Goal: Navigation & Orientation: Find specific page/section

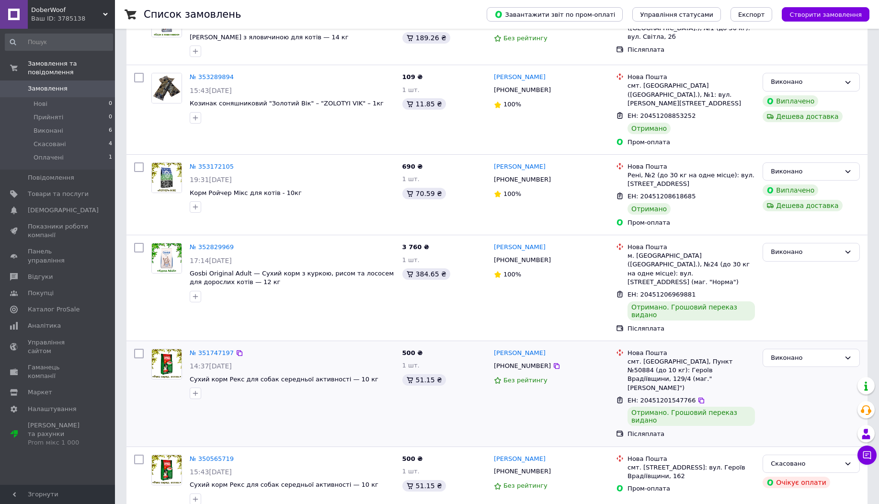
scroll to position [549, 0]
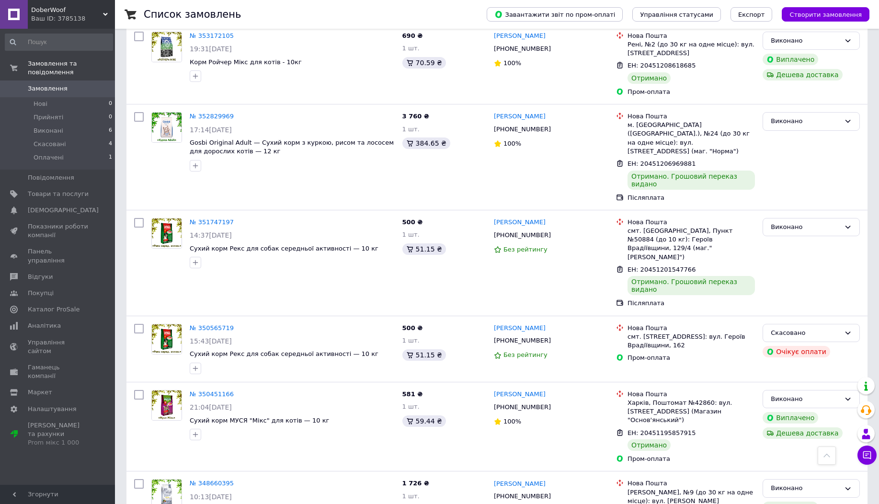
click at [72, 9] on span "DoberWoof" at bounding box center [67, 10] width 72 height 9
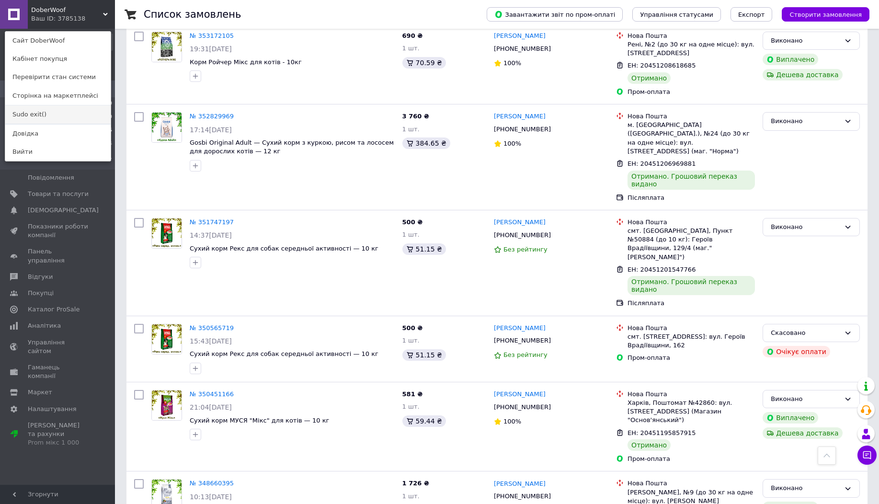
click at [57, 118] on link "Sudo exit()" at bounding box center [57, 114] width 105 height 18
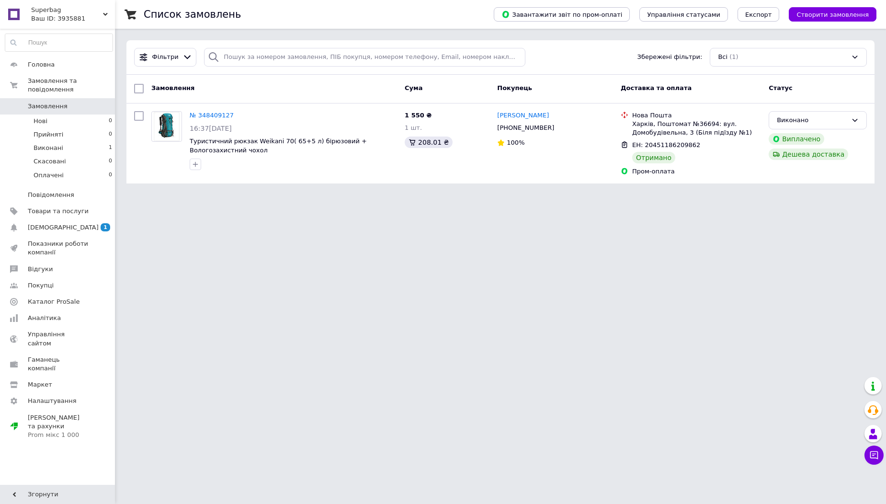
click at [79, 15] on div "Ваш ID: 3935881" at bounding box center [73, 18] width 84 height 9
click at [80, 117] on link "Sudo exit()" at bounding box center [57, 114] width 105 height 18
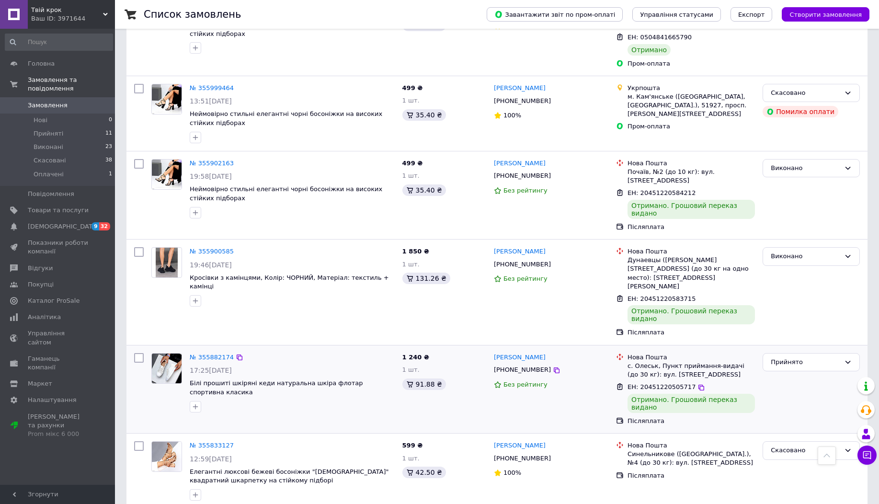
scroll to position [1092, 0]
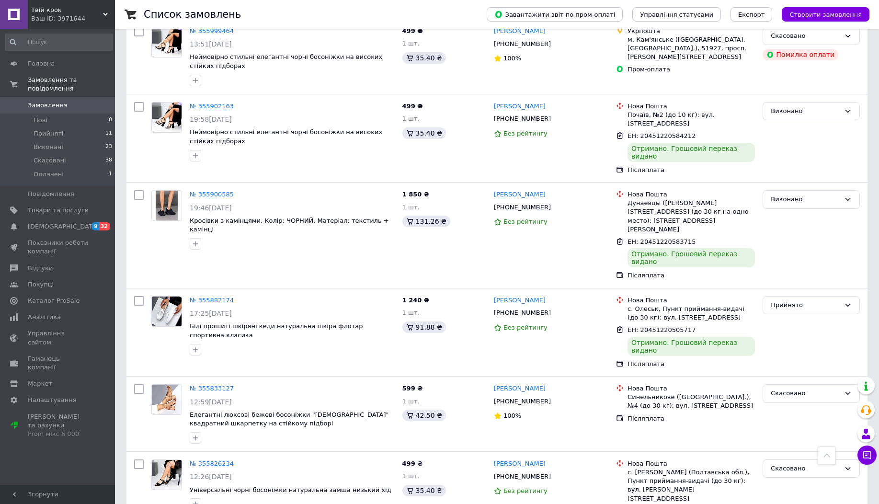
click at [49, 14] on span "Твій крок" at bounding box center [67, 10] width 72 height 9
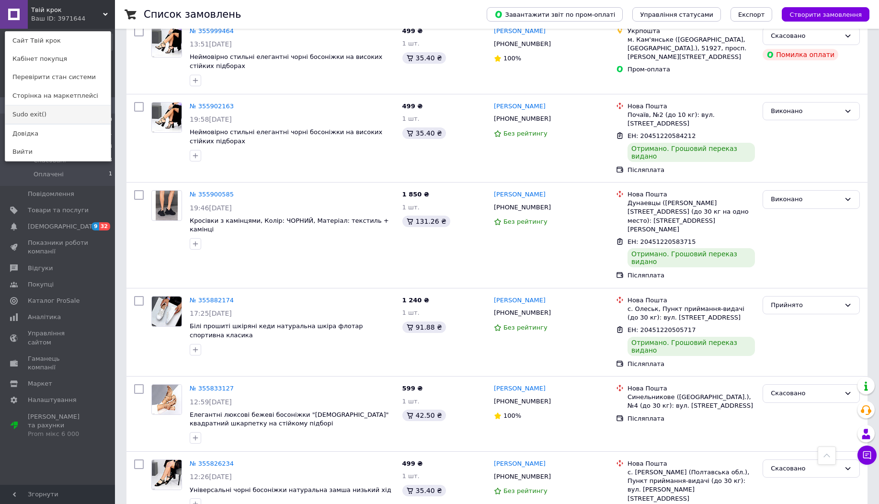
click at [65, 115] on link "Sudo exit()" at bounding box center [57, 114] width 105 height 18
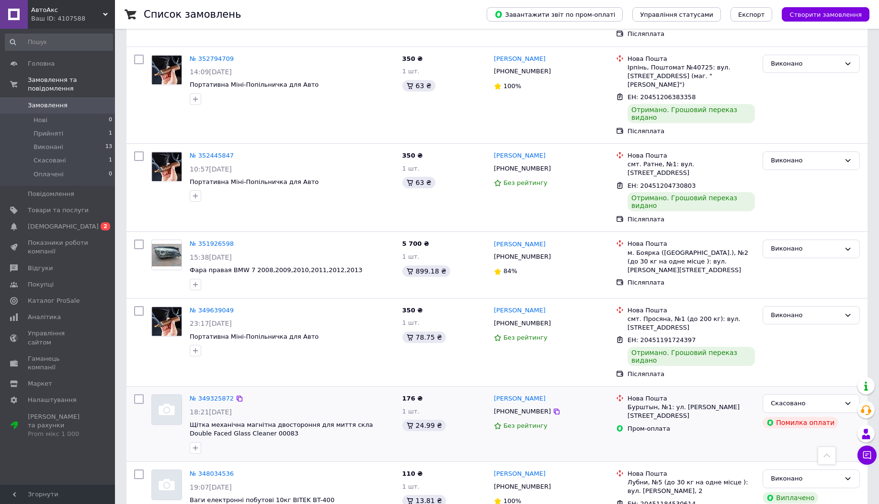
scroll to position [825, 0]
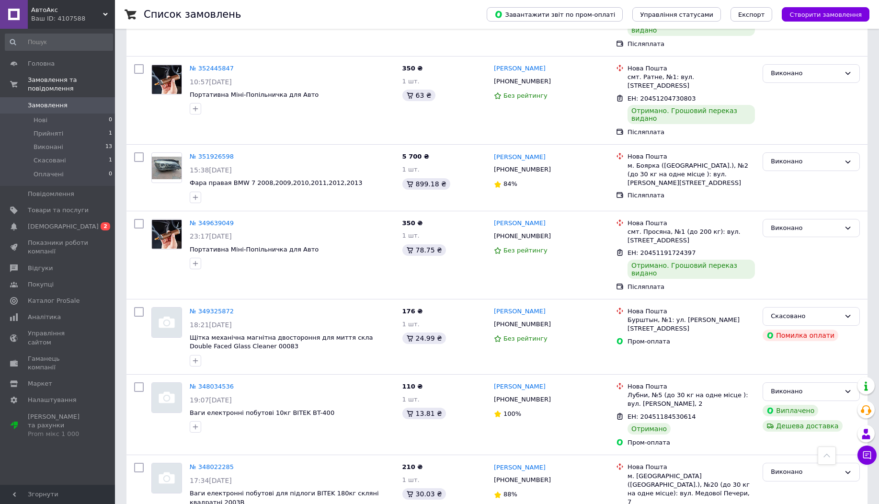
click at [89, 14] on span "АвтоАкс" at bounding box center [67, 10] width 72 height 9
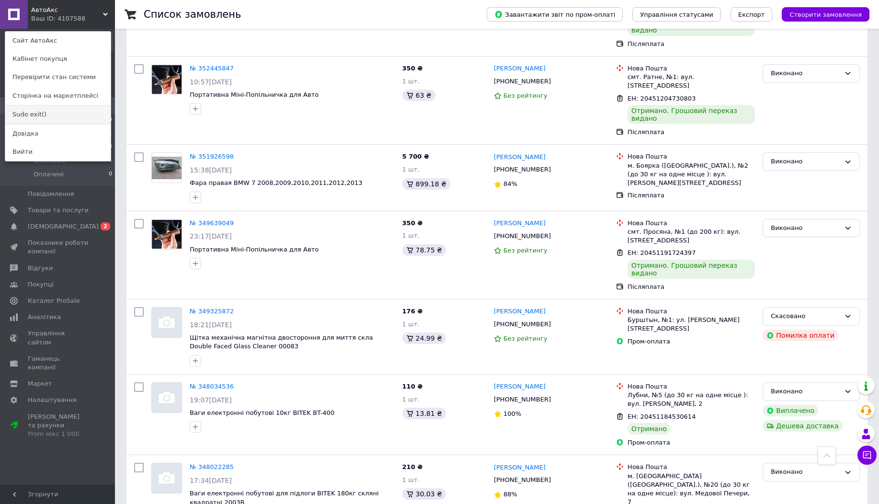
click at [96, 108] on link "Sudo exit()" at bounding box center [57, 114] width 105 height 18
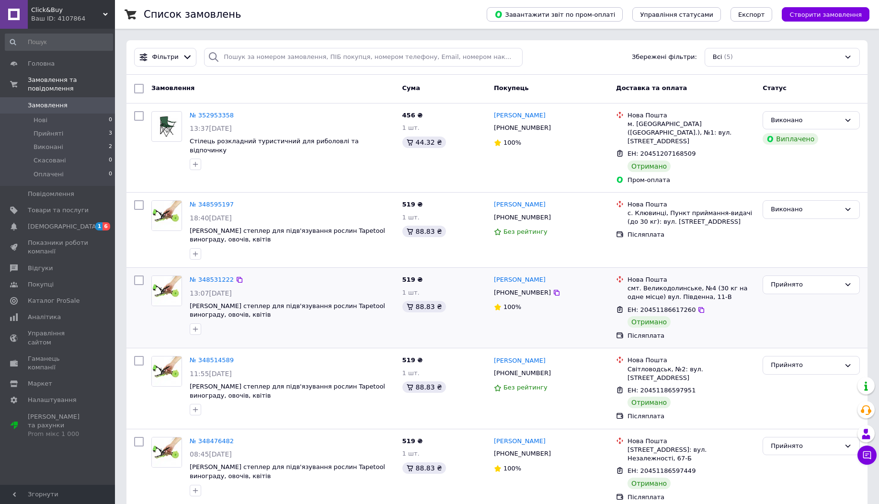
scroll to position [2, 0]
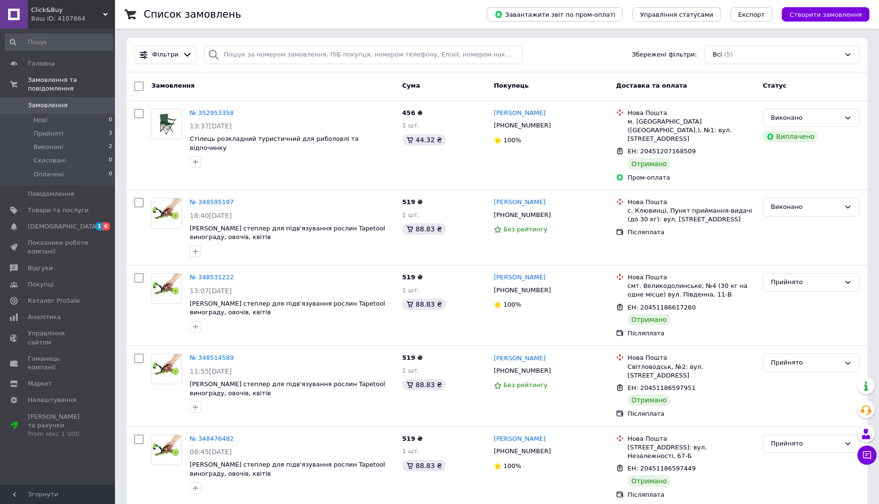
click at [68, 20] on div "Ваш ID: 4107864" at bounding box center [73, 18] width 84 height 9
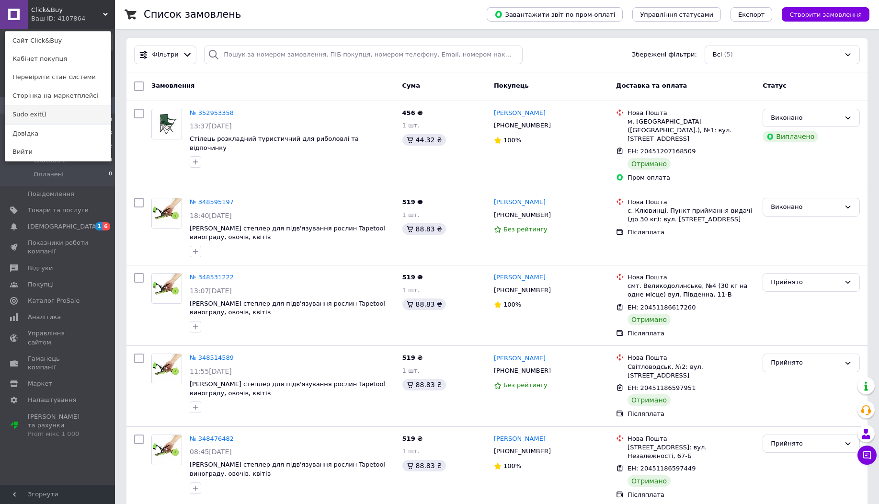
click at [65, 105] on link "Sudo exit()" at bounding box center [57, 114] width 105 height 18
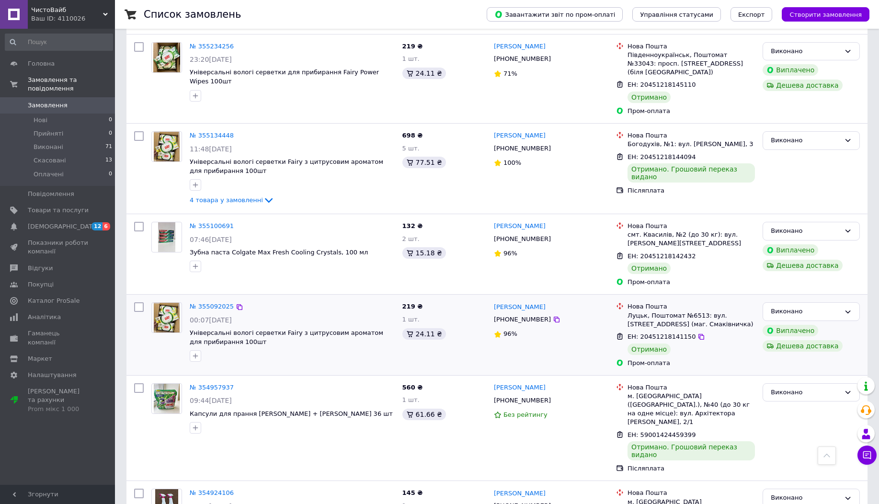
scroll to position [1374, 0]
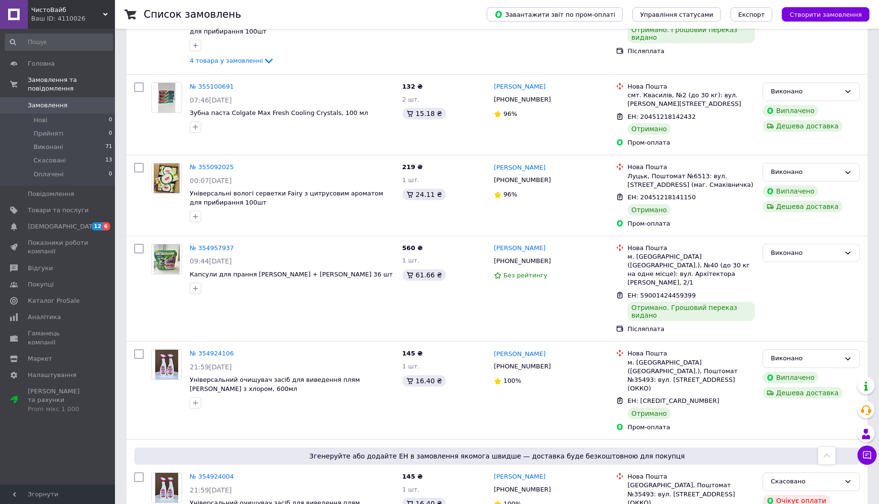
click at [66, 15] on div "Ваш ID: 4110026" at bounding box center [73, 18] width 84 height 9
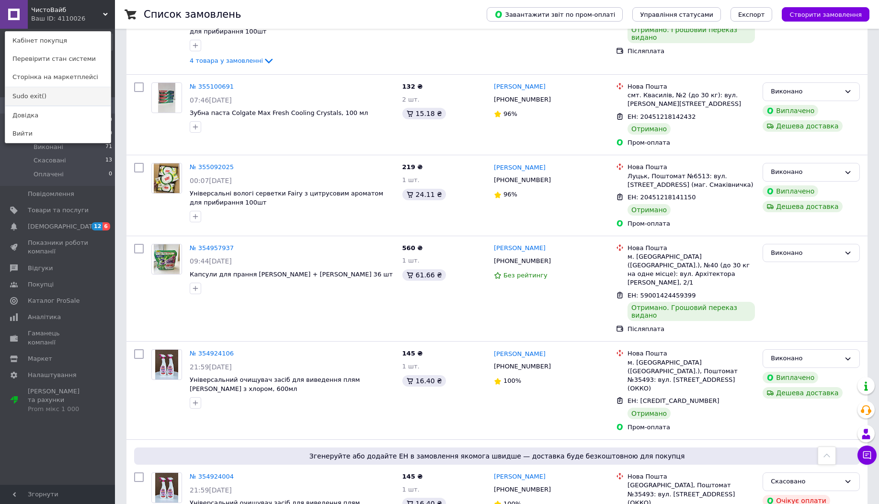
click at [73, 93] on link "Sudo exit()" at bounding box center [57, 96] width 105 height 18
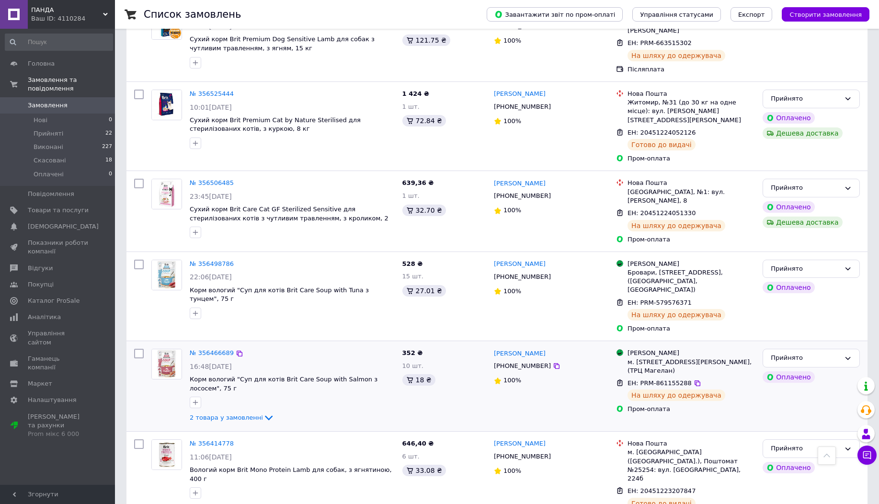
scroll to position [1469, 0]
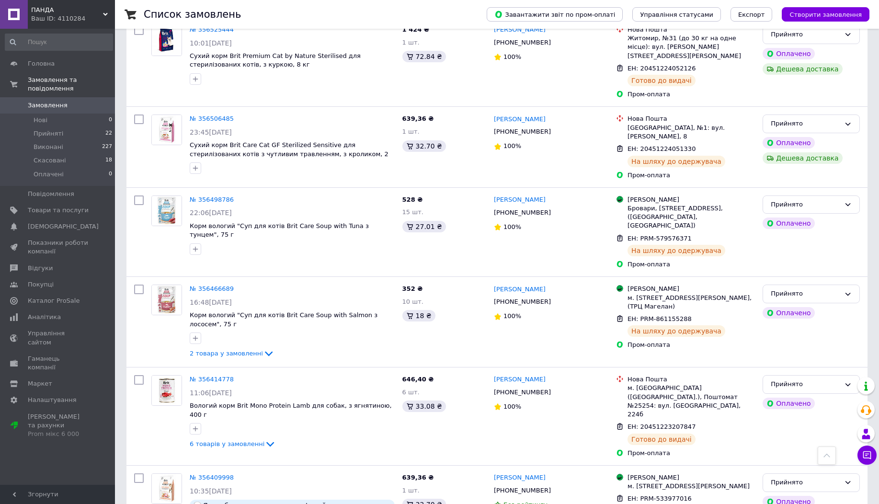
click at [65, 17] on div "Ваш ID: 4110284" at bounding box center [73, 18] width 84 height 9
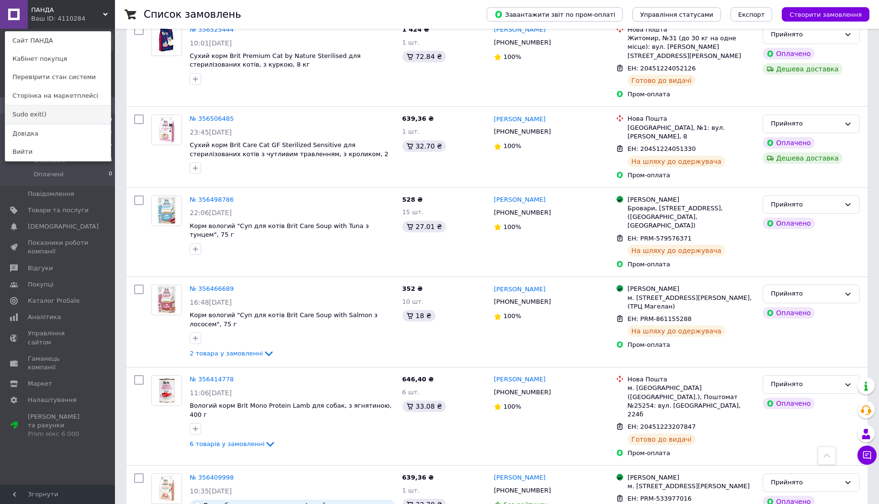
click at [67, 113] on link "Sudo exit()" at bounding box center [57, 114] width 105 height 18
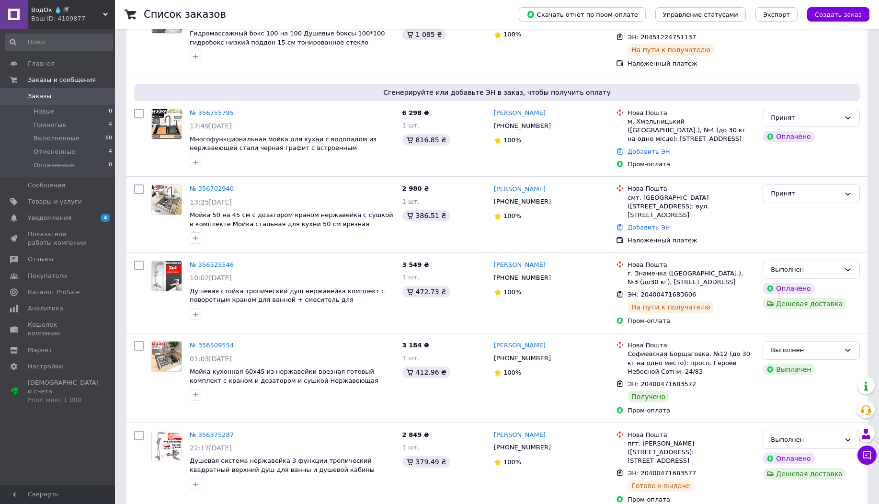
drag, startPoint x: 429, startPoint y: 219, endPoint x: 435, endPoint y: 211, distance: 10.6
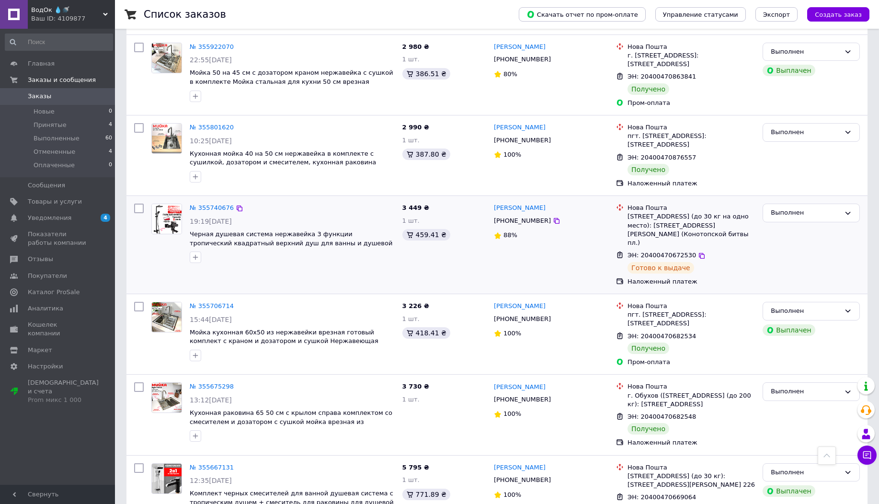
scroll to position [1285, 0]
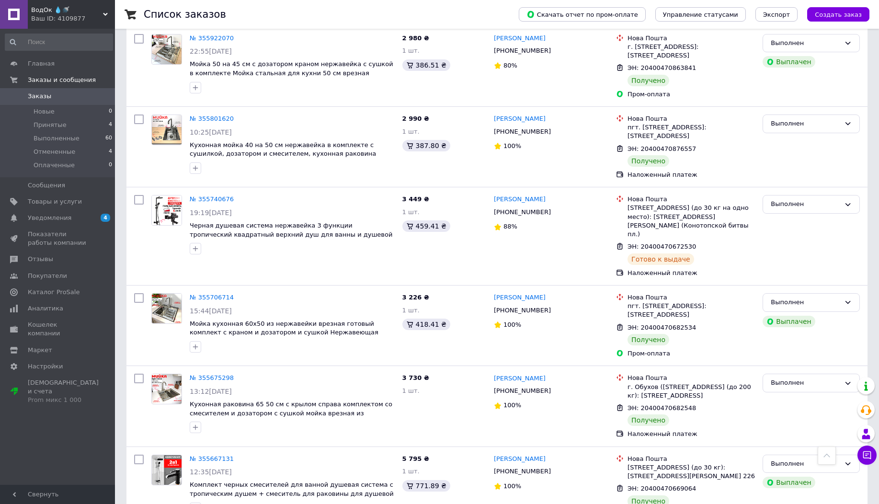
click at [90, 16] on div "Ваш ID: 4109877" at bounding box center [73, 18] width 84 height 9
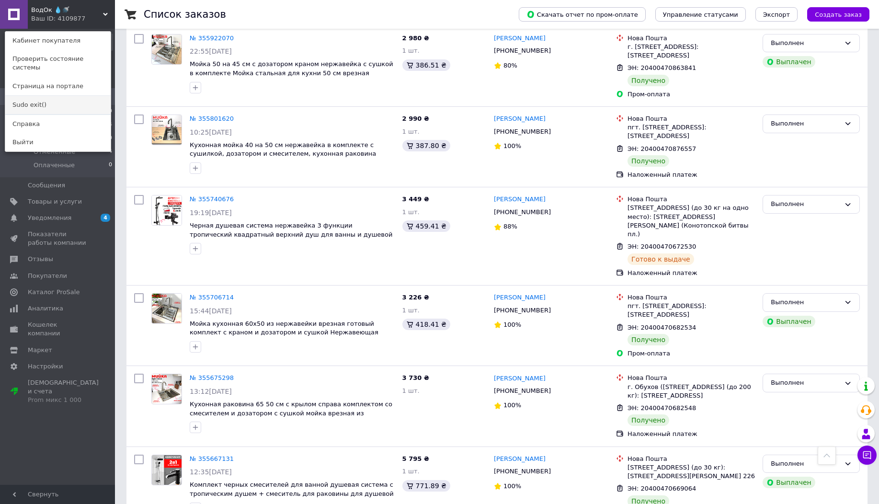
click at [94, 103] on link "Sudo exit()" at bounding box center [57, 105] width 105 height 18
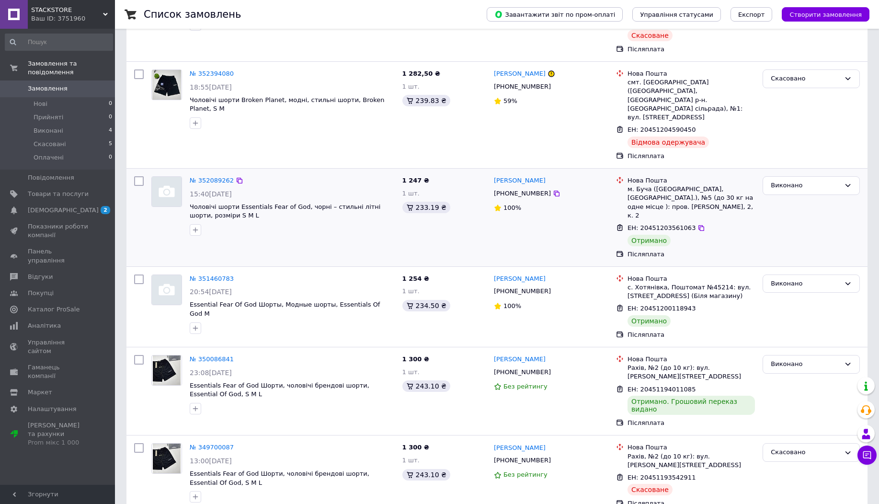
scroll to position [349, 0]
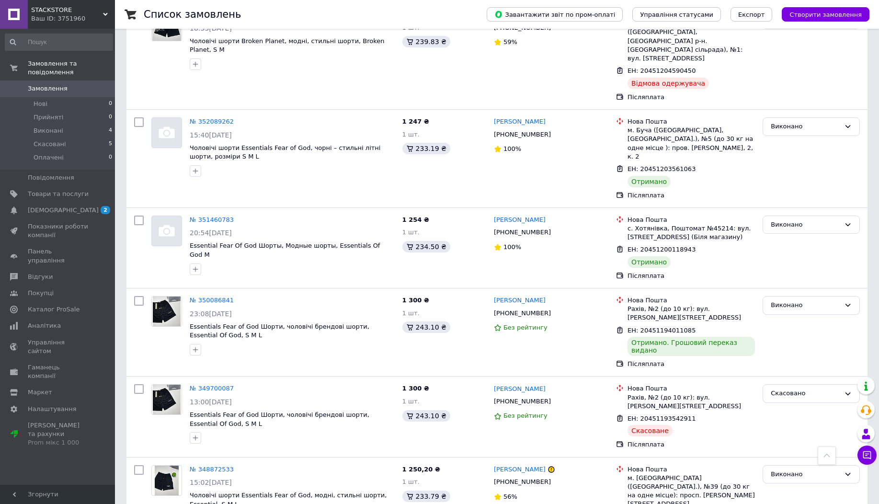
click at [78, 21] on div "Ваш ID: 3751960" at bounding box center [73, 18] width 84 height 9
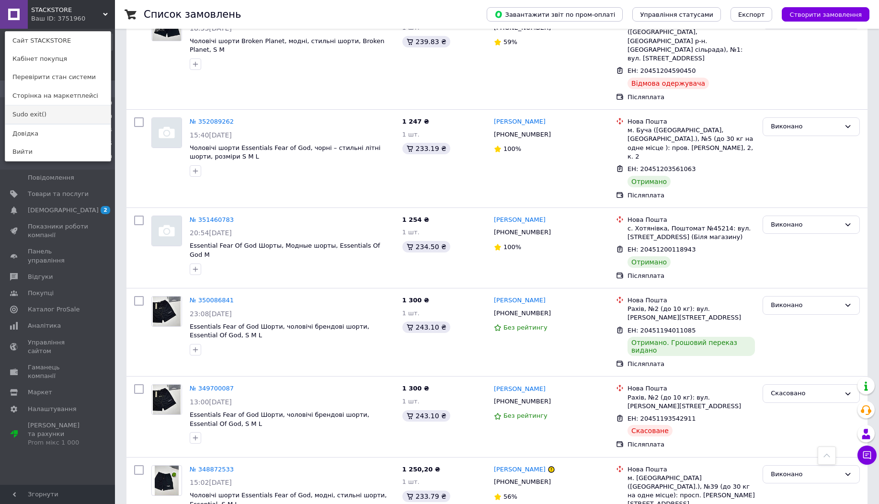
click at [83, 108] on link "Sudo exit()" at bounding box center [57, 114] width 105 height 18
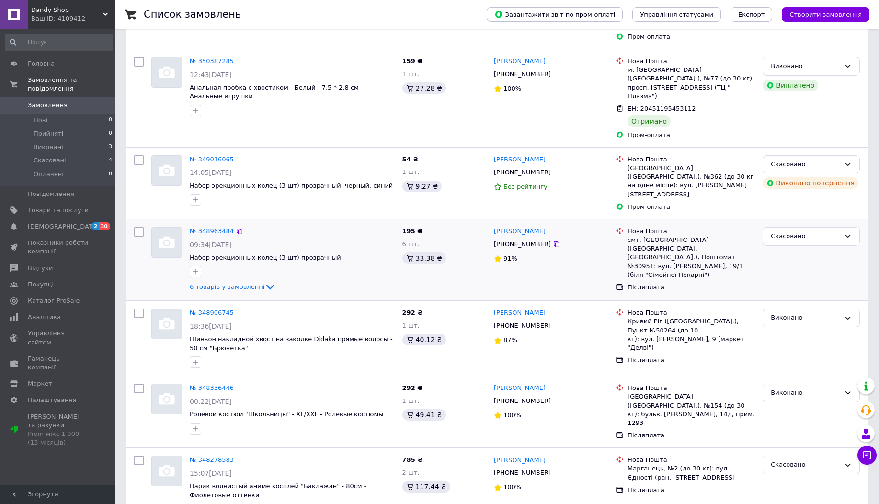
scroll to position [151, 0]
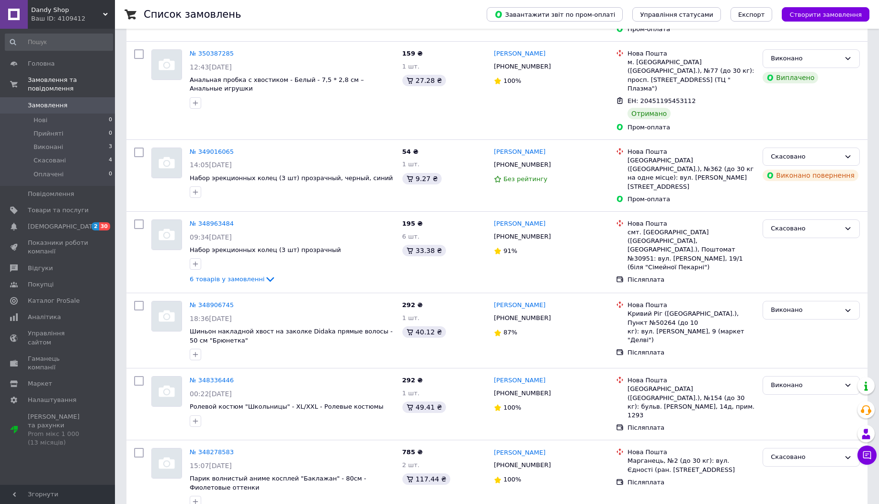
click at [83, 13] on span "Dandy Shop" at bounding box center [67, 10] width 72 height 9
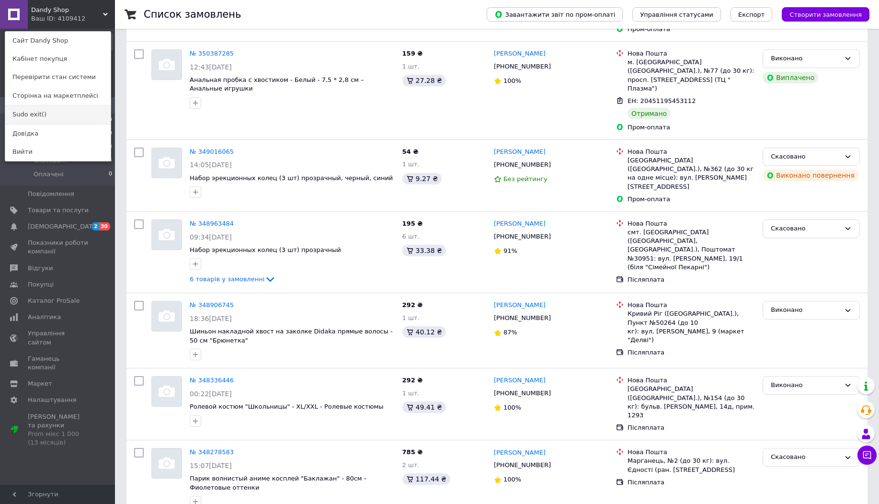
click at [91, 114] on link "Sudo exit()" at bounding box center [57, 114] width 105 height 18
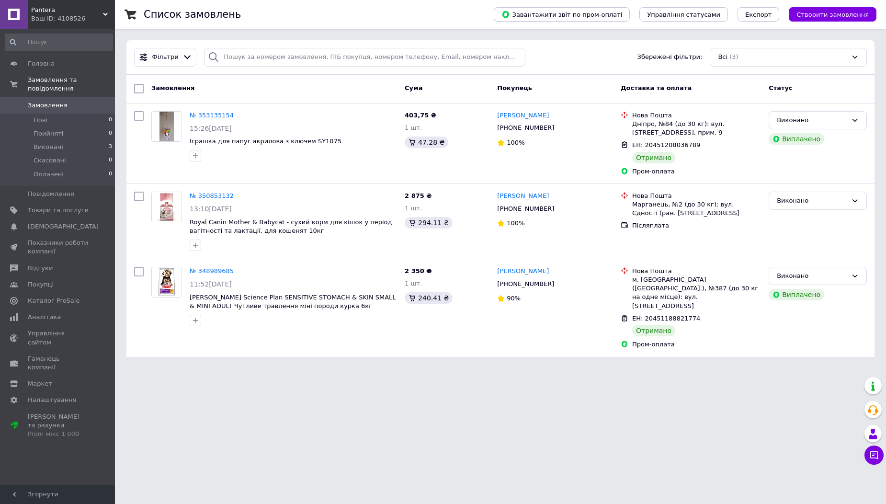
click at [79, 20] on div "Ваш ID: 4108526" at bounding box center [73, 18] width 84 height 9
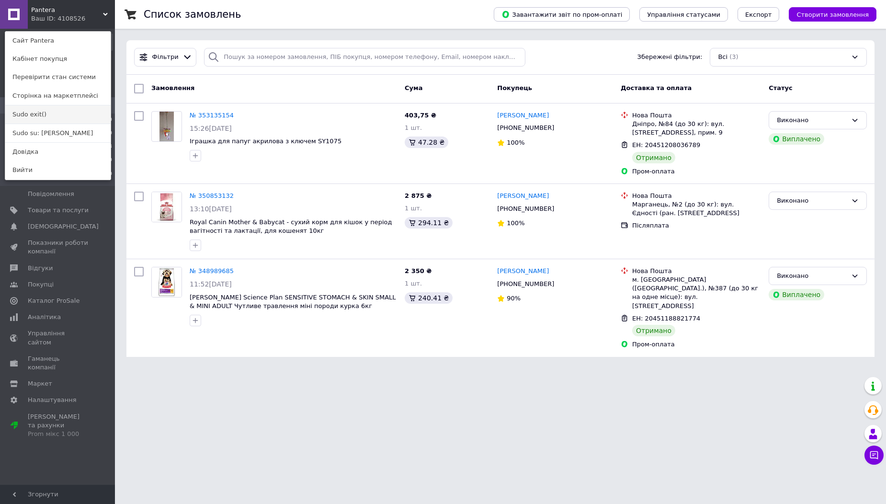
click at [69, 114] on link "Sudo exit()" at bounding box center [57, 114] width 105 height 18
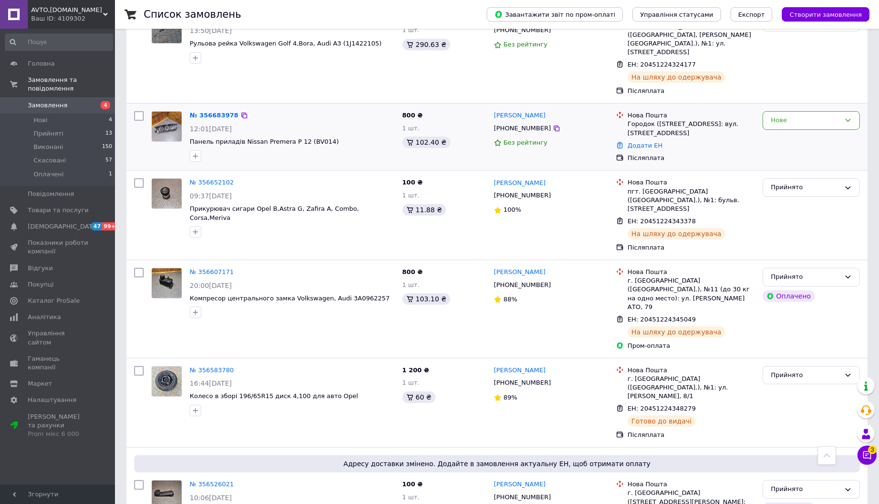
scroll to position [862, 0]
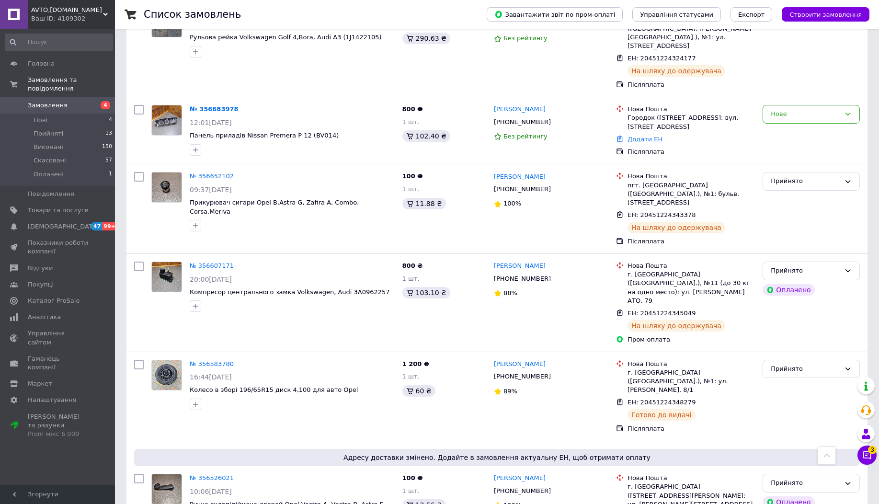
click at [49, 4] on div "AVTO,ZAP.EU Ваш ID: 4109302" at bounding box center [71, 14] width 87 height 29
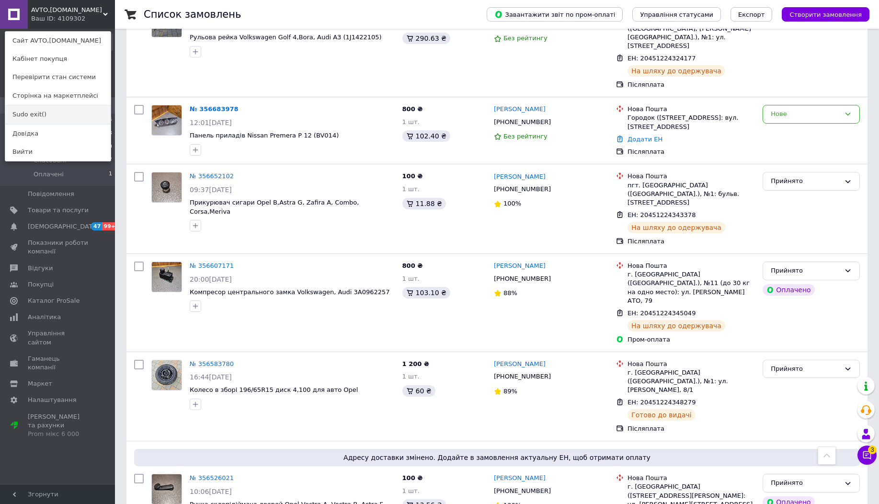
click at [76, 114] on link "Sudo exit()" at bounding box center [57, 114] width 105 height 18
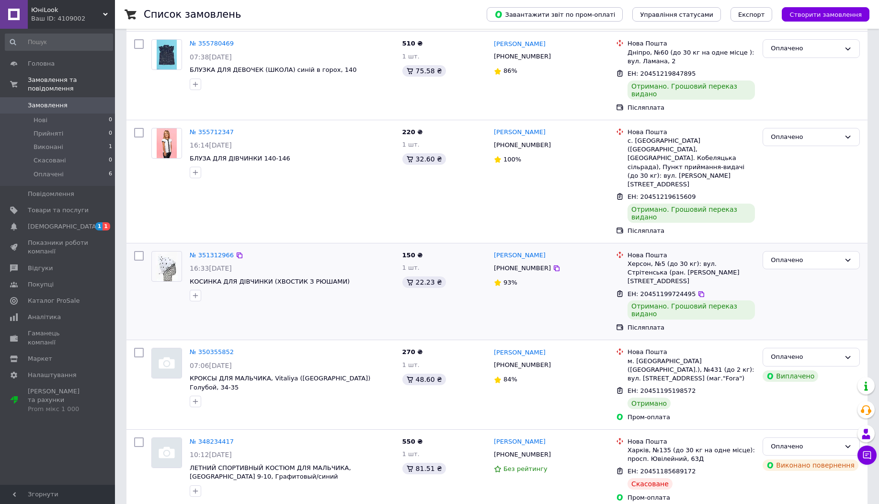
scroll to position [180, 0]
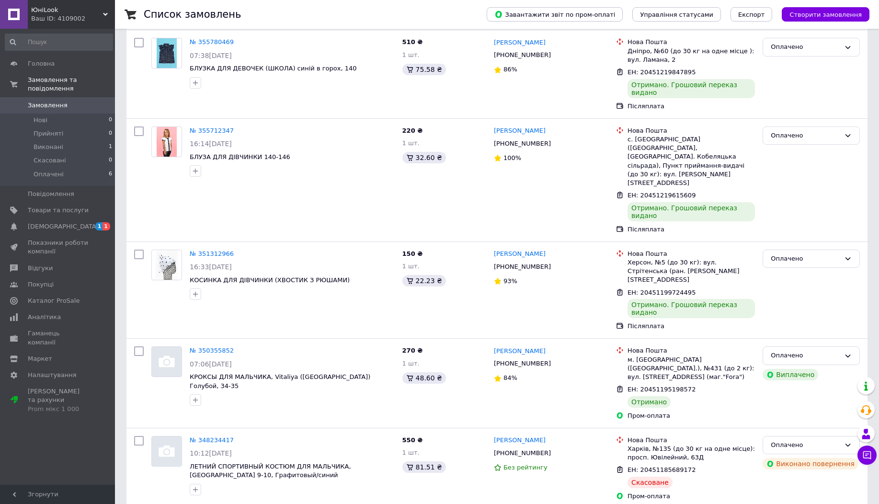
click at [65, 13] on span "ЮніLook" at bounding box center [67, 10] width 72 height 9
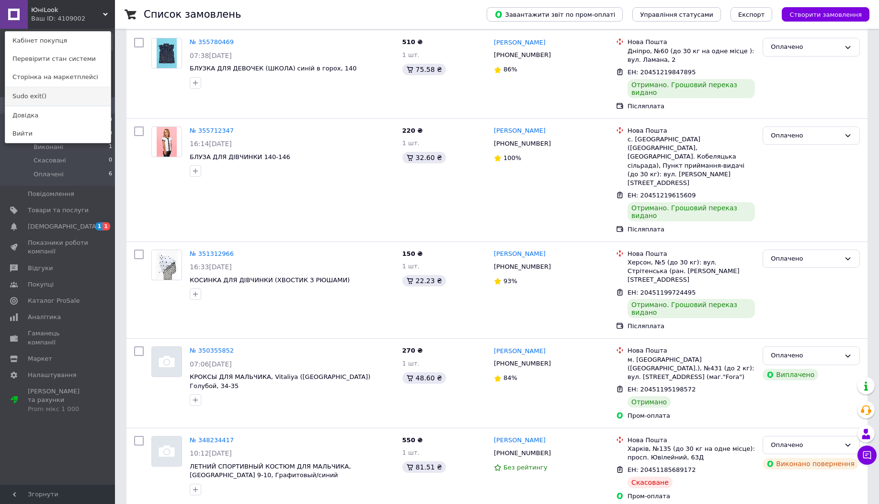
click at [43, 102] on link "Sudo exit()" at bounding box center [57, 96] width 105 height 18
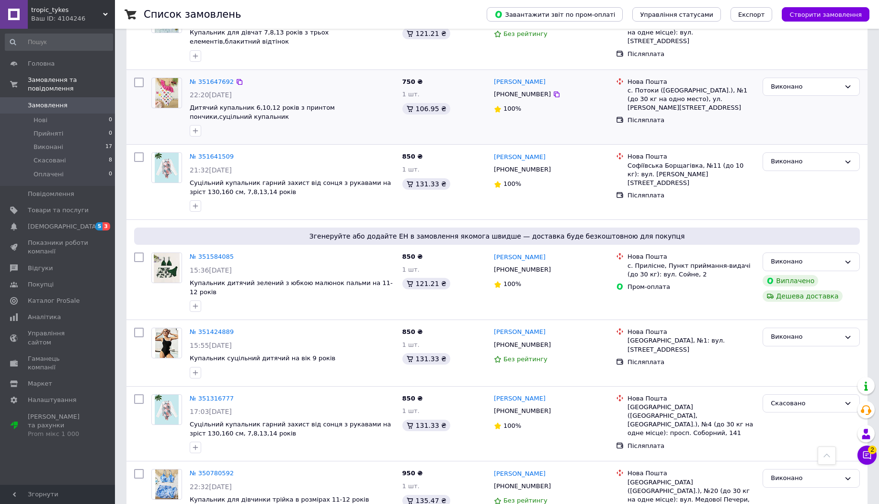
scroll to position [1255, 0]
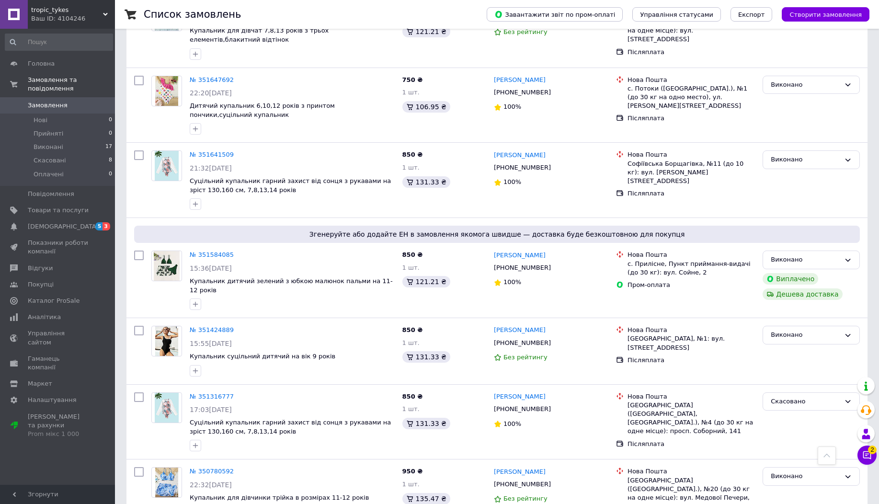
click at [88, 16] on div "Ваш ID: 4104246" at bounding box center [73, 18] width 84 height 9
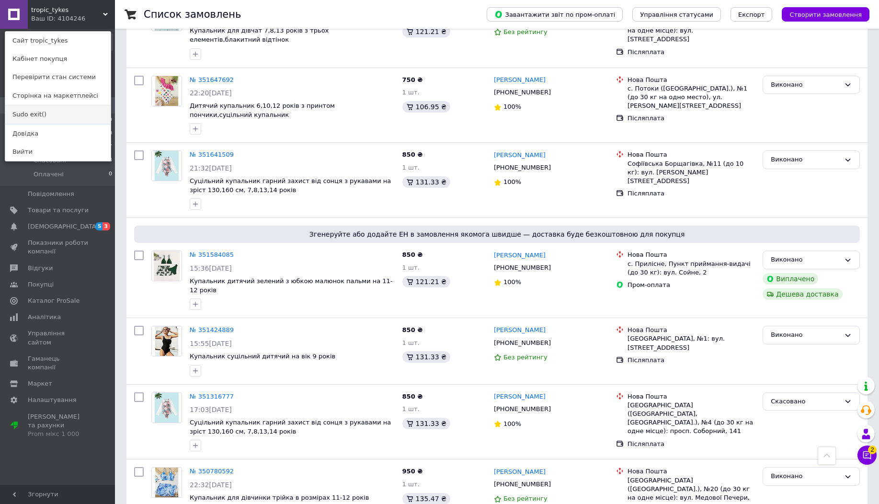
click at [72, 115] on link "Sudo exit()" at bounding box center [57, 114] width 105 height 18
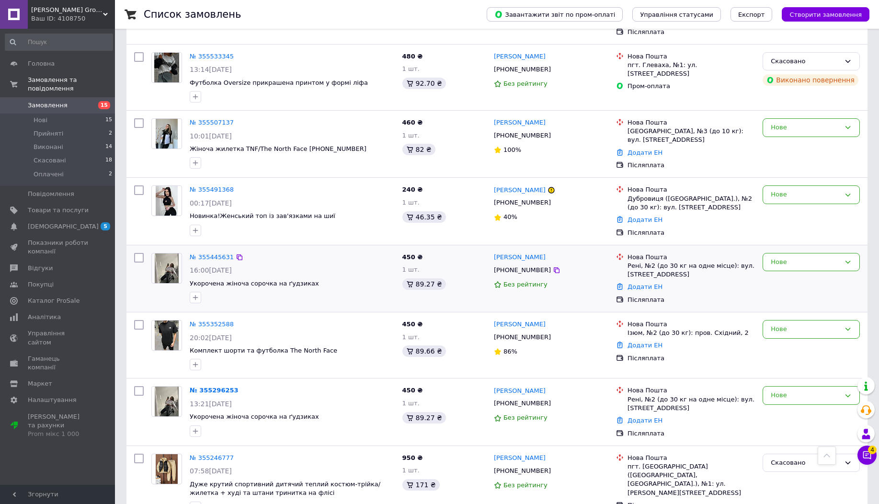
scroll to position [1163, 0]
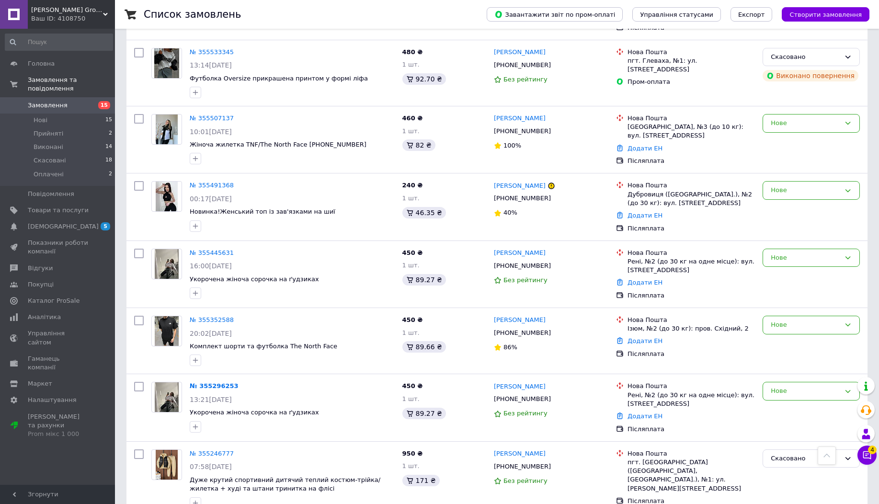
click at [47, 21] on div "Ваш ID: 4108750" at bounding box center [73, 18] width 84 height 9
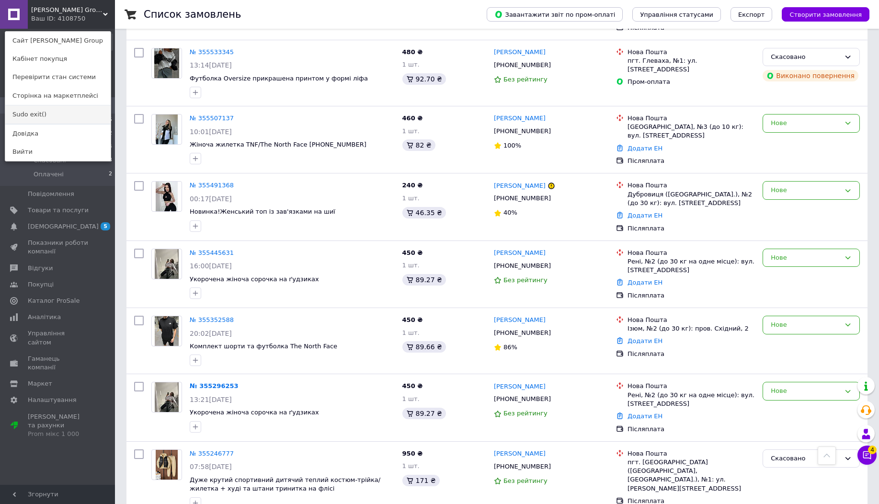
click at [56, 114] on link "Sudo exit()" at bounding box center [57, 114] width 105 height 18
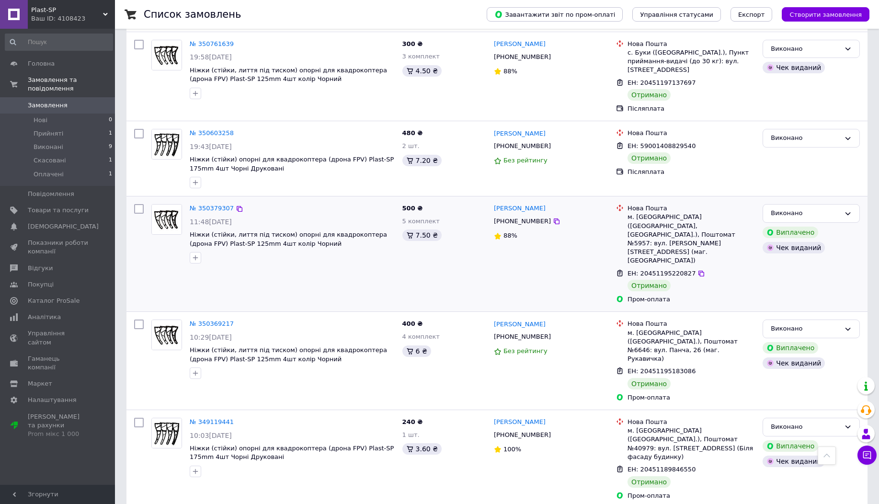
scroll to position [617, 0]
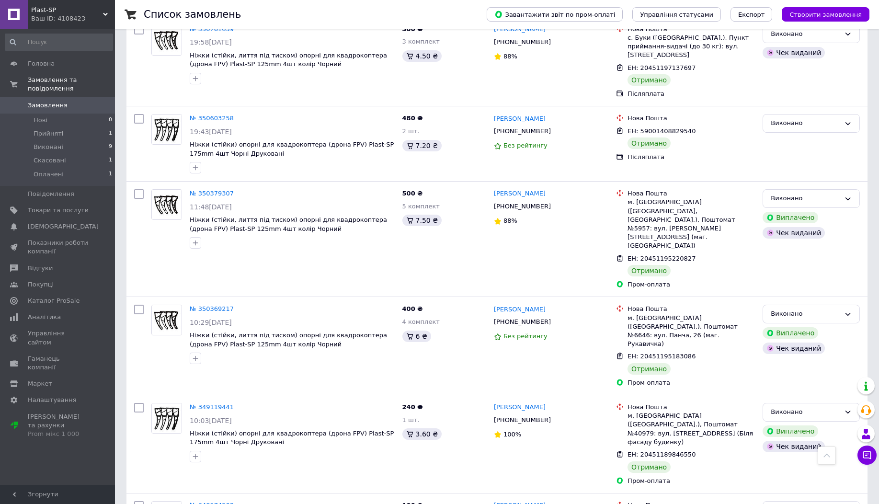
click at [62, 15] on div "Ваш ID: 4108423" at bounding box center [73, 18] width 84 height 9
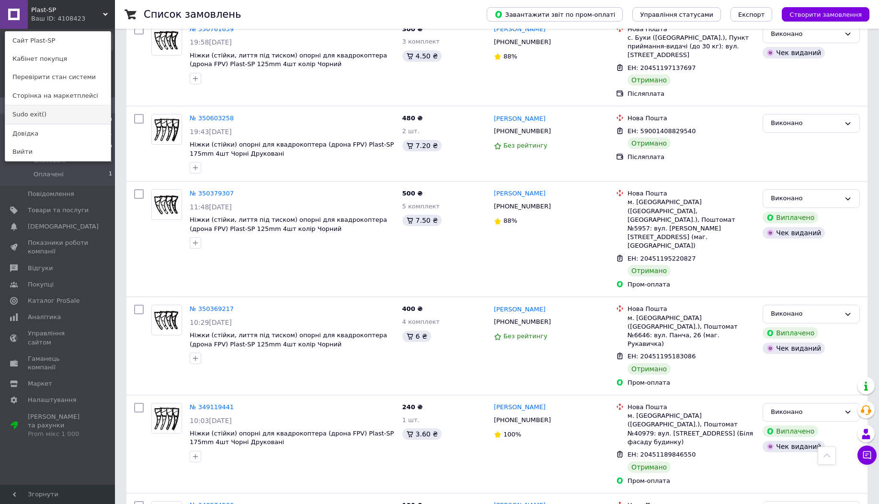
click at [81, 110] on link "Sudo exit()" at bounding box center [57, 114] width 105 height 18
